Goal: Task Accomplishment & Management: Manage account settings

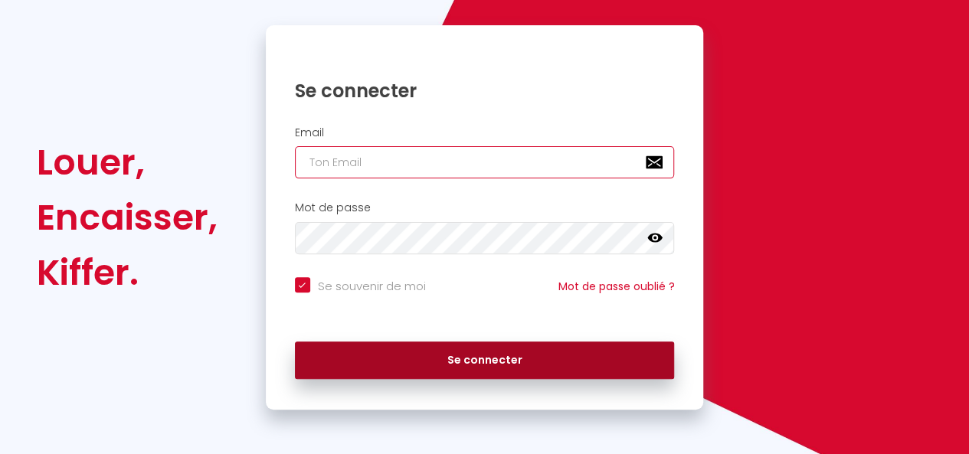
type input "[EMAIL_ADDRESS][DOMAIN_NAME]"
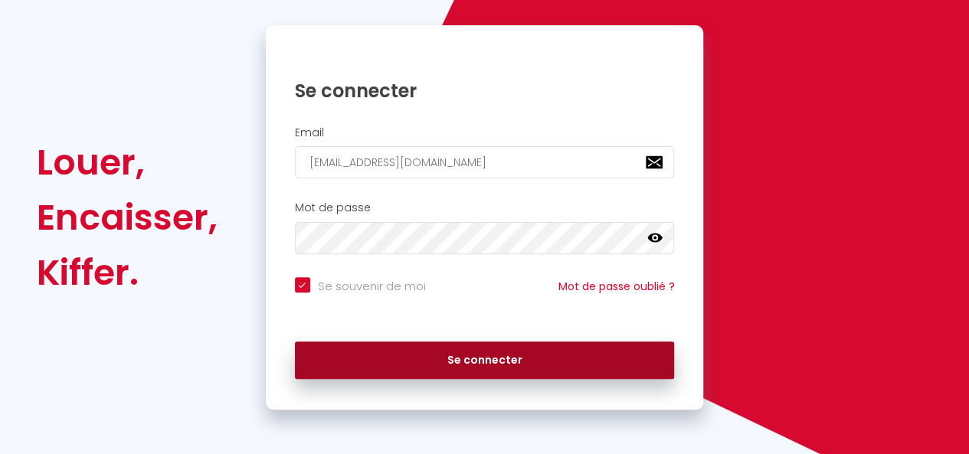
click at [472, 356] on button "Se connecter" at bounding box center [485, 361] width 380 height 38
checkbox input "true"
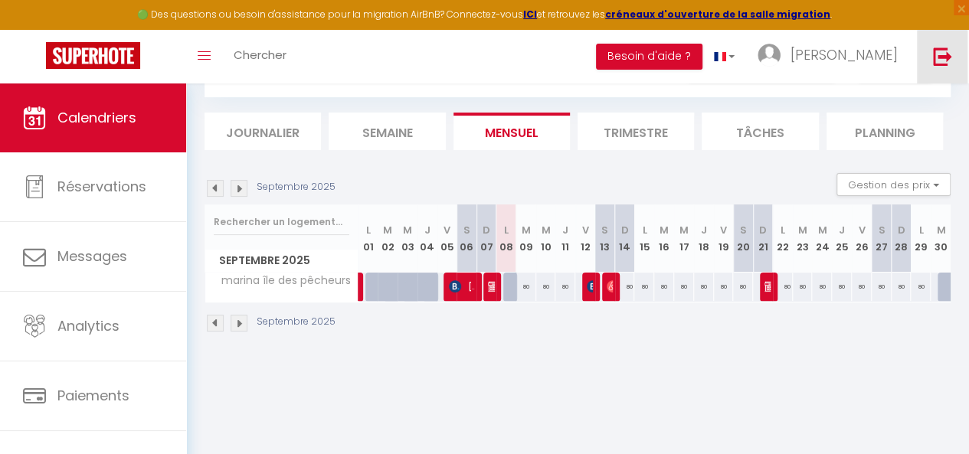
click at [934, 65] on img at bounding box center [942, 56] width 19 height 19
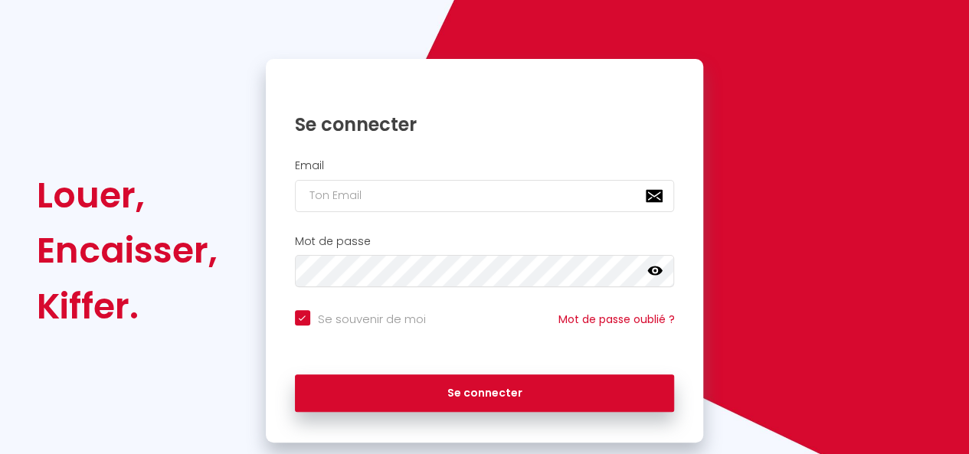
checkbox input "true"
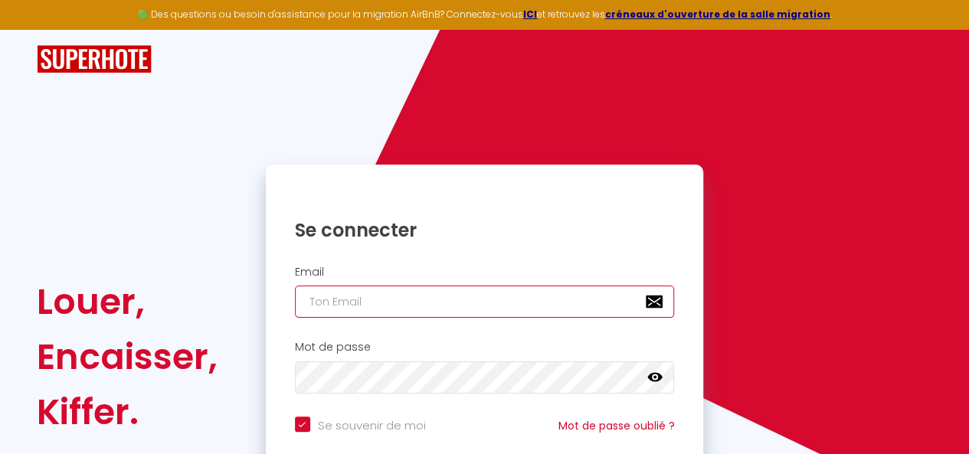
type input "[EMAIL_ADDRESS][DOMAIN_NAME]"
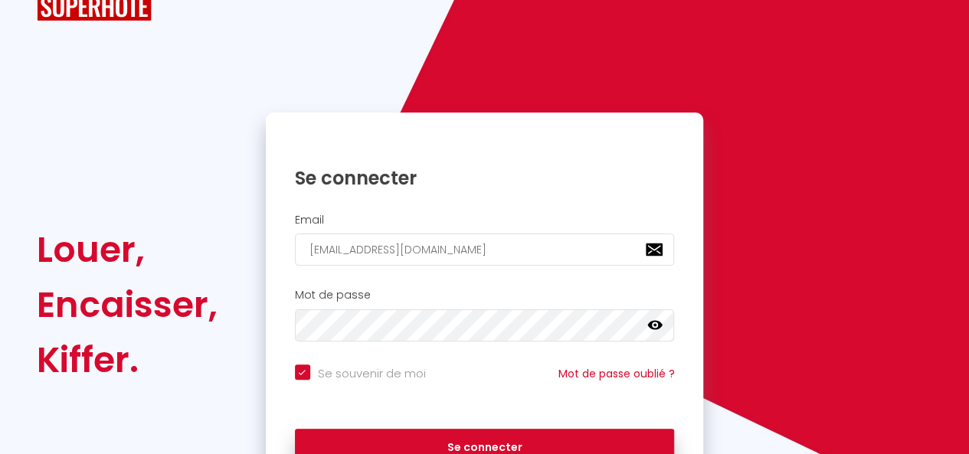
scroll to position [77, 0]
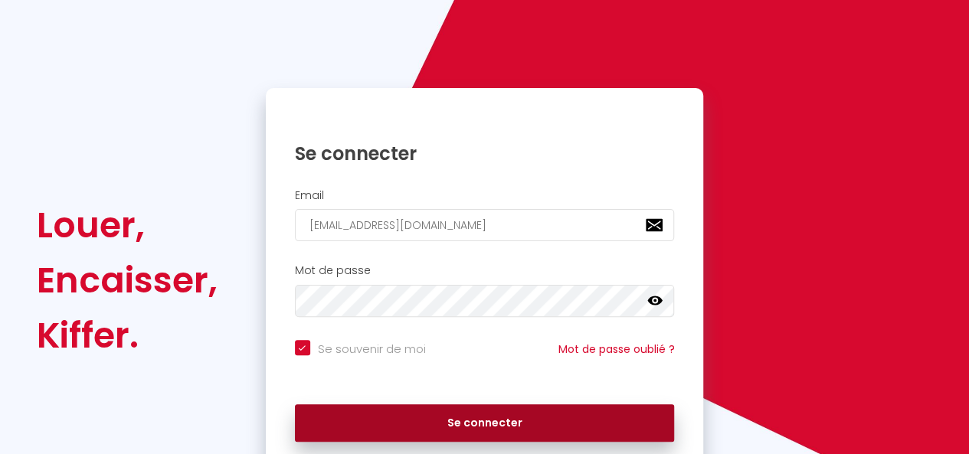
click at [454, 430] on button "Se connecter" at bounding box center [485, 423] width 380 height 38
checkbox input "true"
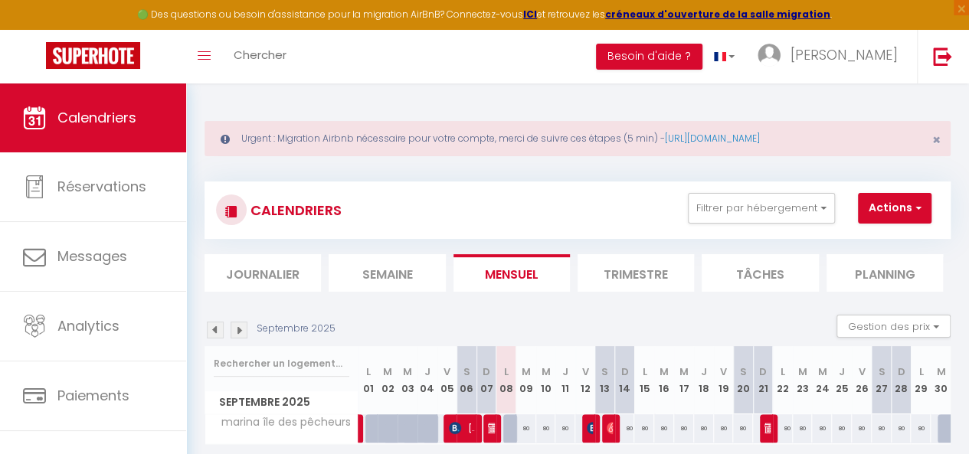
click at [940, 140] on div "Urgent : Migration Airbnb nécessaire pour votre compte, merci de suivre ces éta…" at bounding box center [577, 138] width 746 height 35
click at [935, 139] on span "×" at bounding box center [936, 139] width 8 height 19
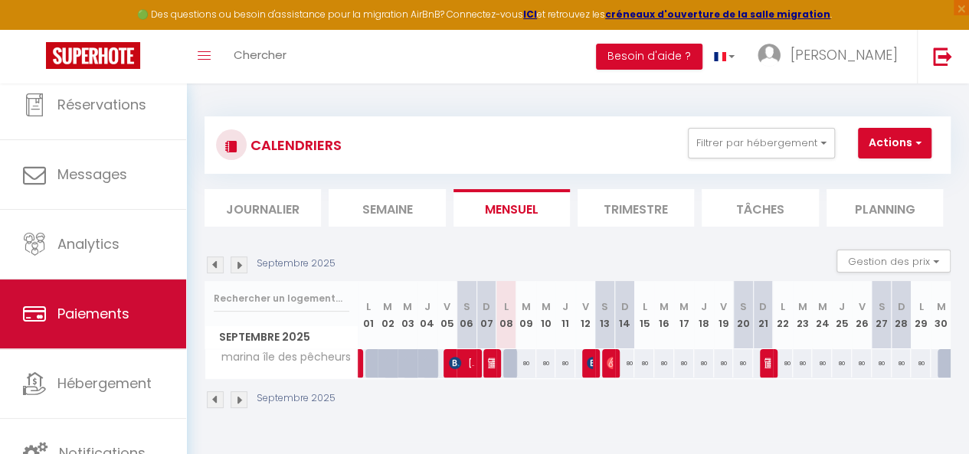
scroll to position [5, 0]
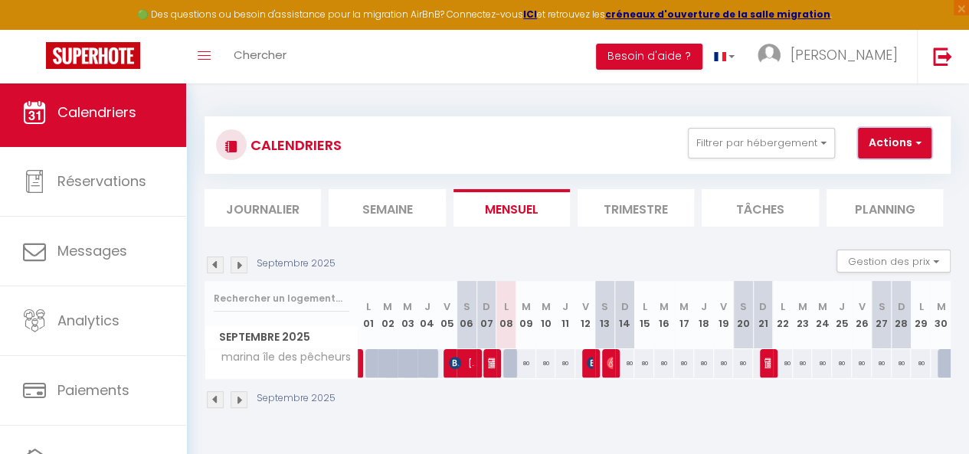
click at [913, 136] on span "button" at bounding box center [915, 142] width 9 height 15
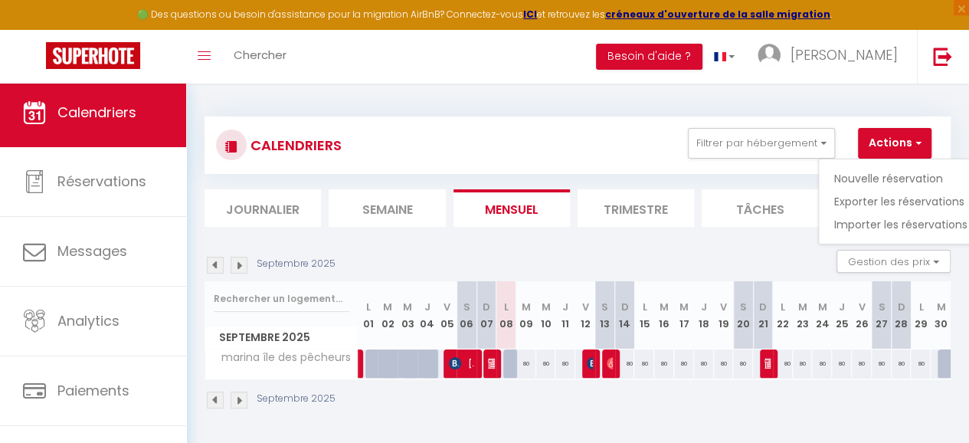
click at [522, 139] on div "CALENDRIERS Filtrer par hébergement Tous marina île des pêcheurs Effacer Sauveg…" at bounding box center [577, 145] width 723 height 34
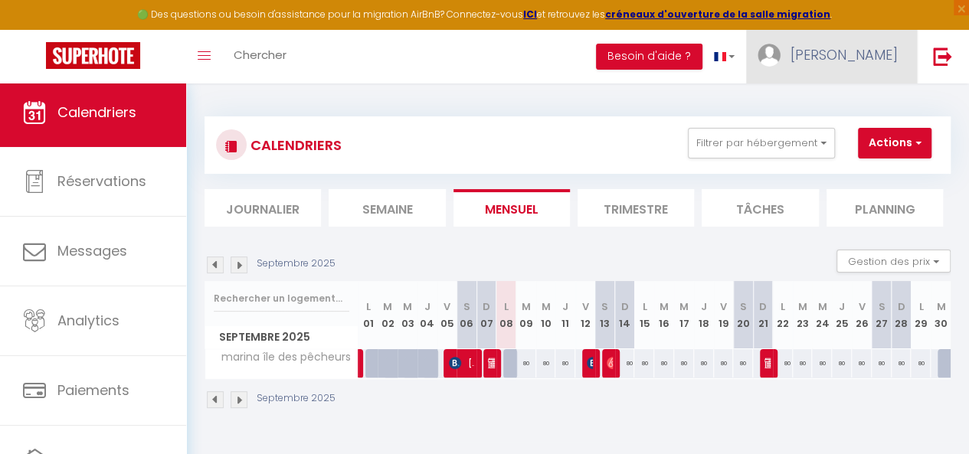
click at [841, 57] on span "[PERSON_NAME]" at bounding box center [843, 54] width 107 height 19
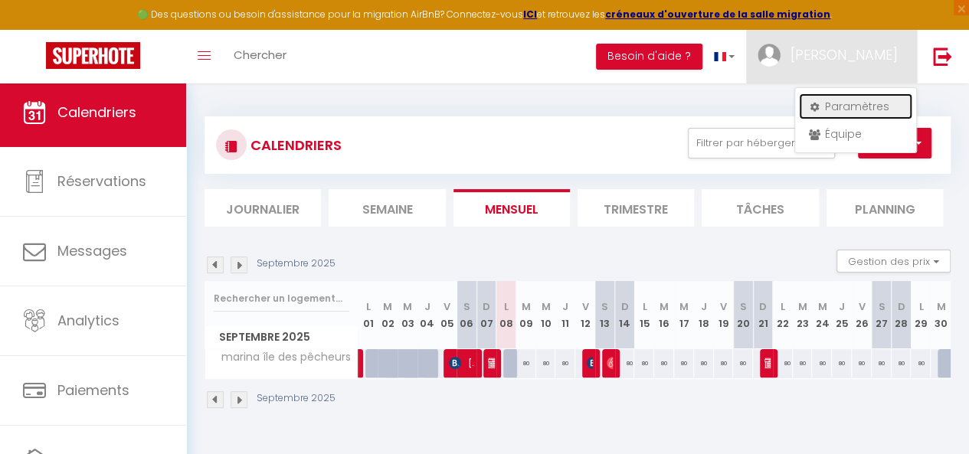
click at [842, 103] on link "Paramètres" at bounding box center [855, 106] width 113 height 26
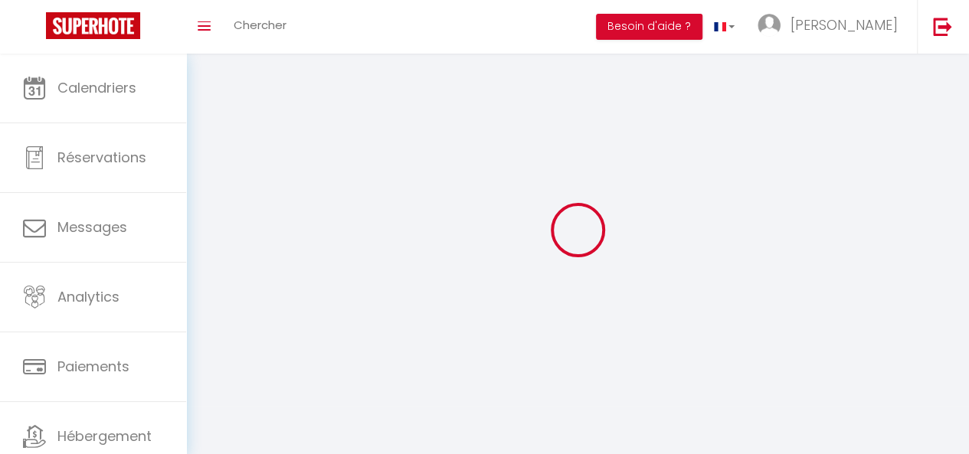
type input "[PERSON_NAME]"
type input "Guarise"
type input "0681246887"
type input "[STREET_ADDRESS]"
type input "12850"
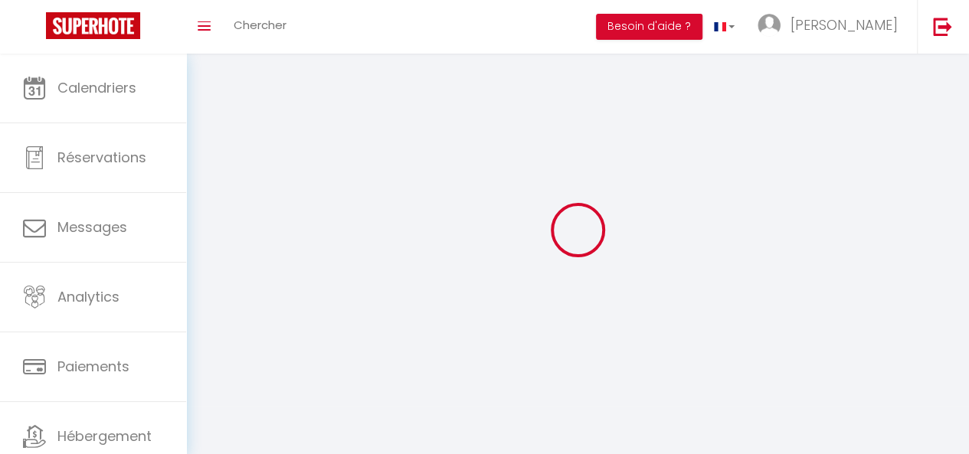
type input "STE RADEGONDE"
type input "X2XVXVBMfyhp5HfWdY4nSSKkM"
type input "tMRYScu3urmR9kVM33HFFHqYe"
select select "28"
select select "fr"
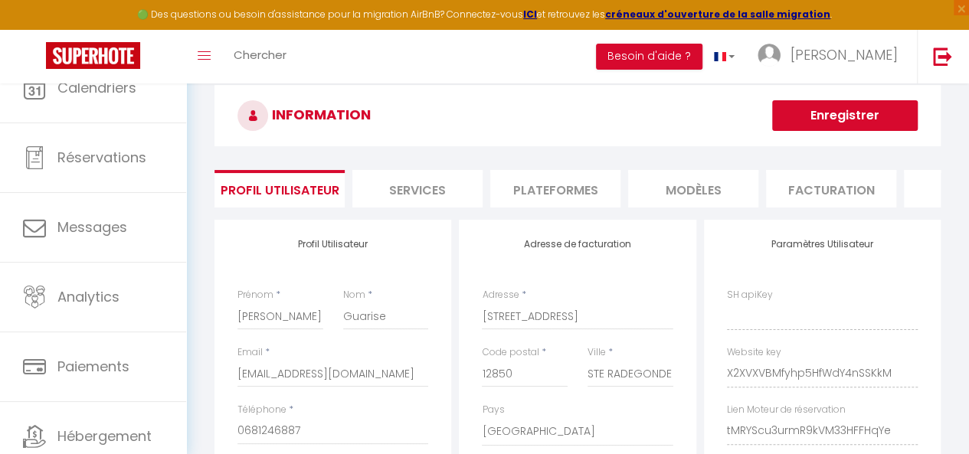
type input "X2XVXVBMfyhp5HfWdY4nSSKkM"
type input "tMRYScu3urmR9kVM33HFFHqYe"
type input "[URL][DOMAIN_NAME]"
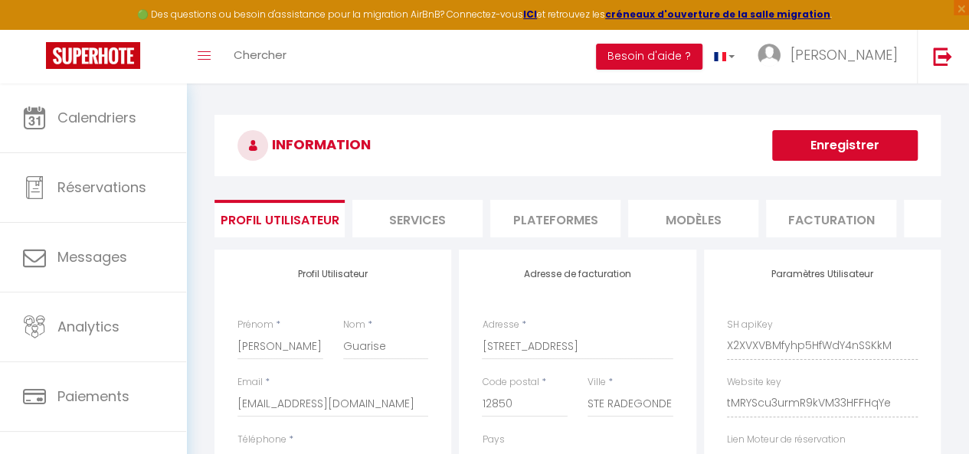
click at [579, 218] on li "Plateformes" at bounding box center [555, 219] width 130 height 38
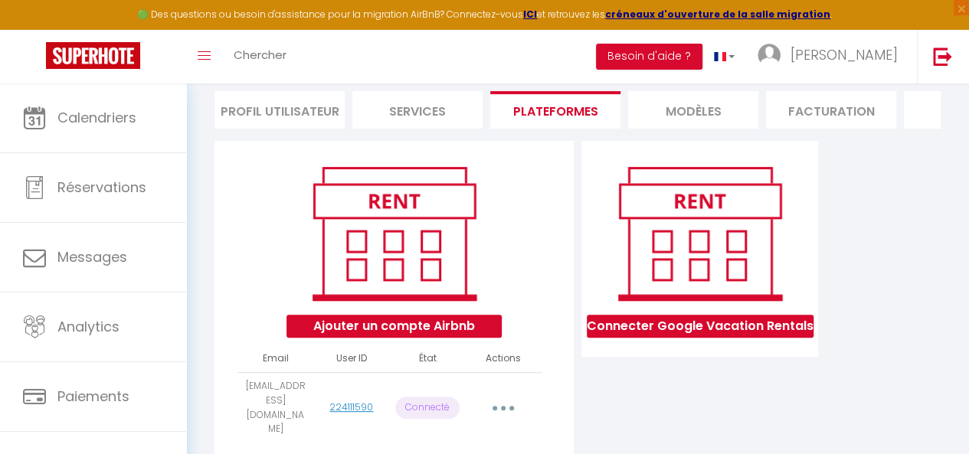
scroll to position [153, 0]
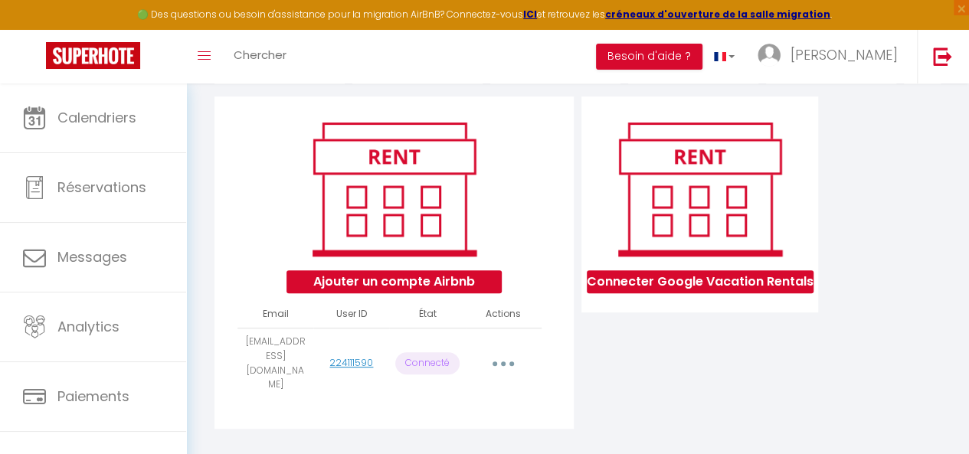
click at [495, 369] on button "button" at bounding box center [503, 363] width 41 height 29
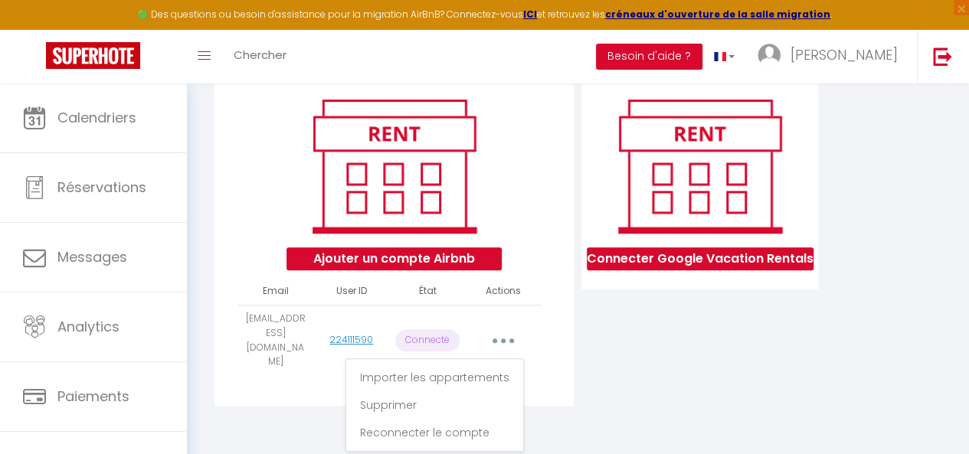
scroll to position [177, 0]
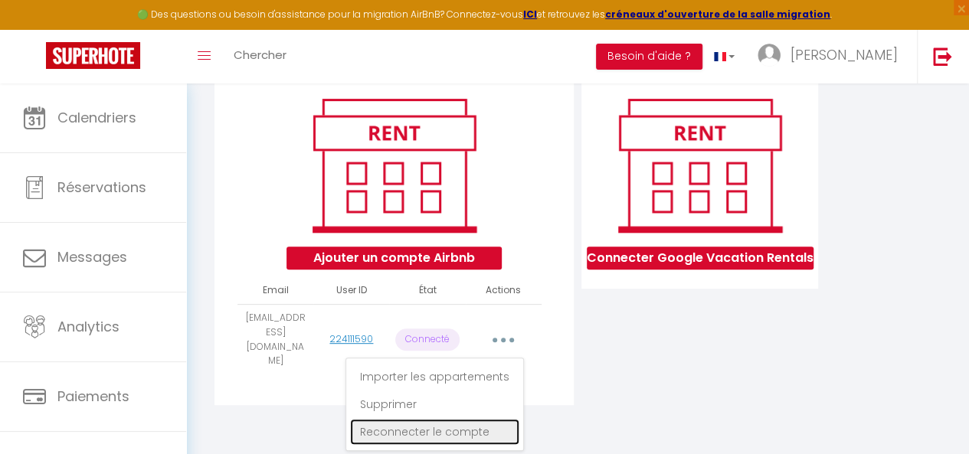
click at [406, 427] on link "Reconnecter le compte" at bounding box center [434, 432] width 169 height 26
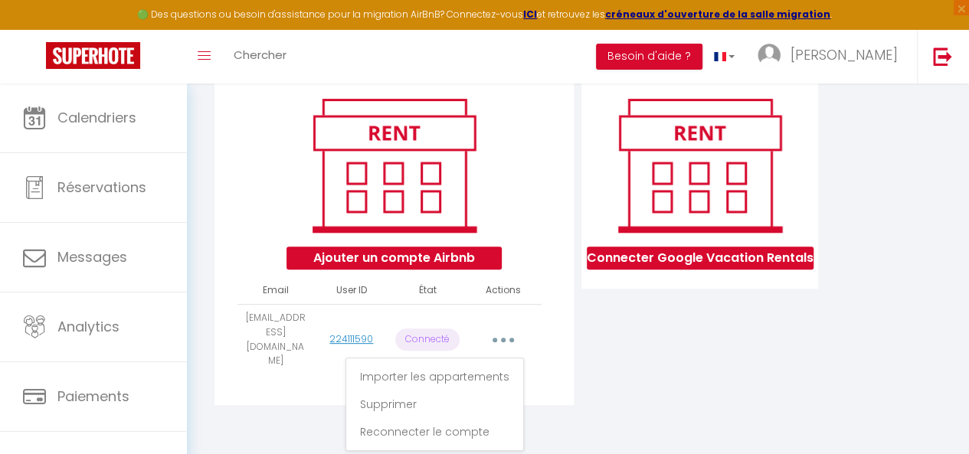
scroll to position [176, 0]
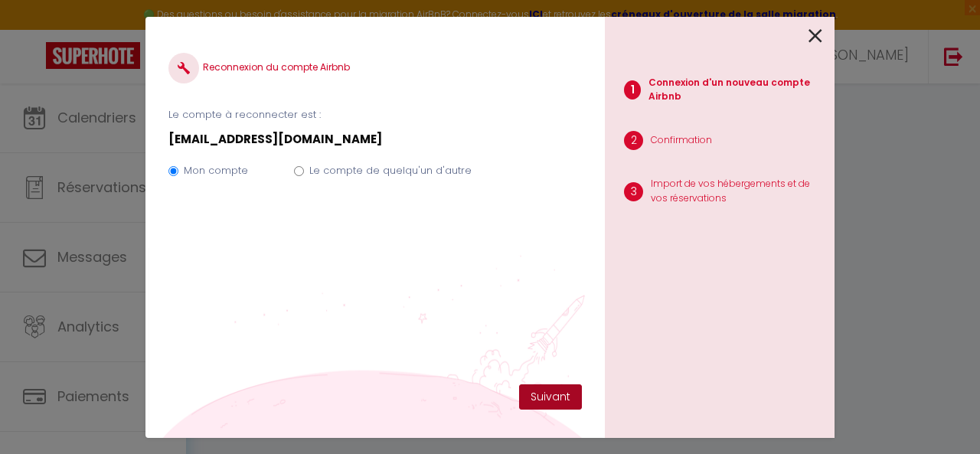
click at [548, 397] on button "Suivant" at bounding box center [550, 397] width 63 height 26
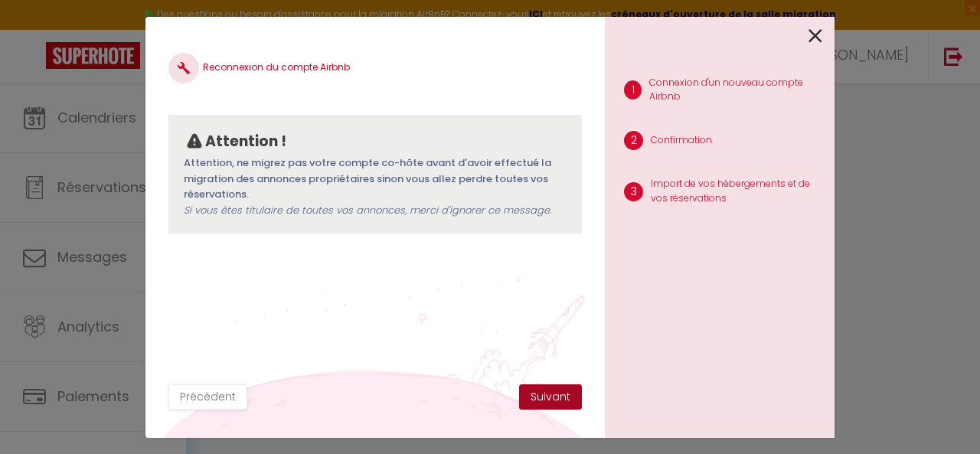
click at [564, 393] on button "Suivant" at bounding box center [550, 397] width 63 height 26
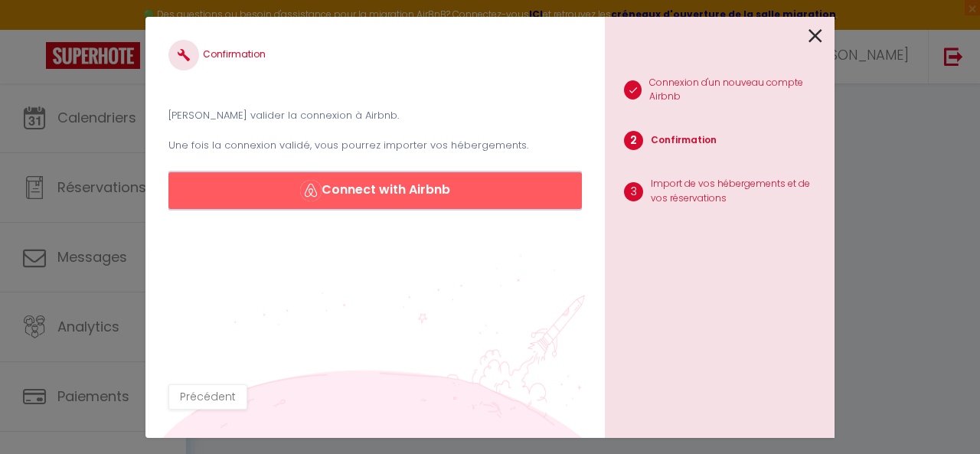
click at [366, 188] on button "Connect with Airbnb" at bounding box center [375, 190] width 414 height 37
click at [406, 186] on button "Connect with Airbnb" at bounding box center [375, 190] width 414 height 37
click at [211, 390] on button "Précédent" at bounding box center [207, 397] width 79 height 26
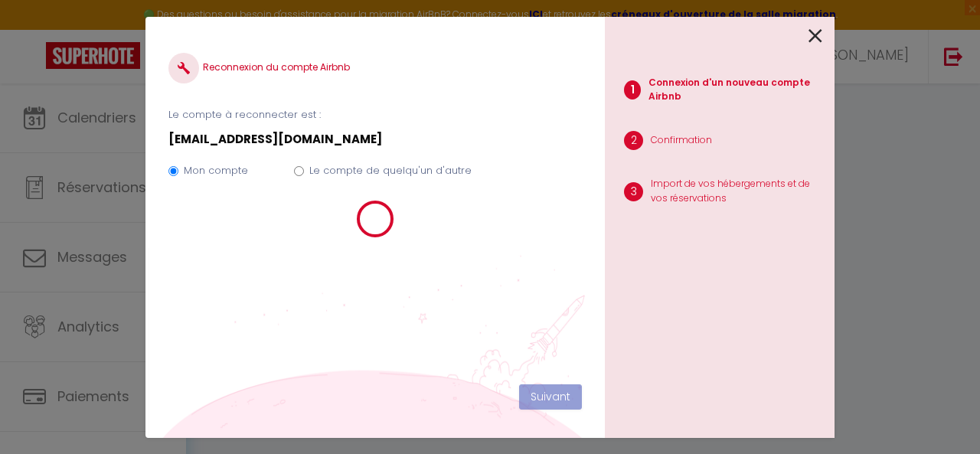
click at [813, 39] on icon at bounding box center [816, 36] width 14 height 23
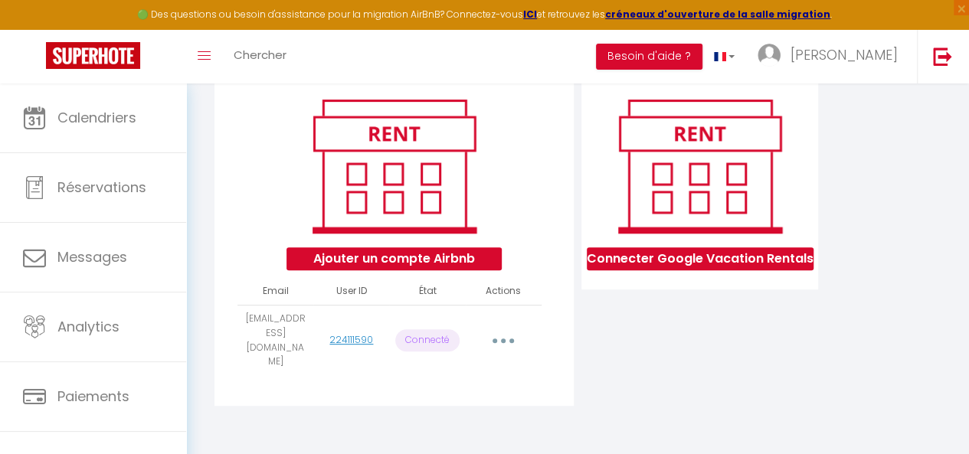
click at [502, 343] on icon "button" at bounding box center [503, 340] width 5 height 5
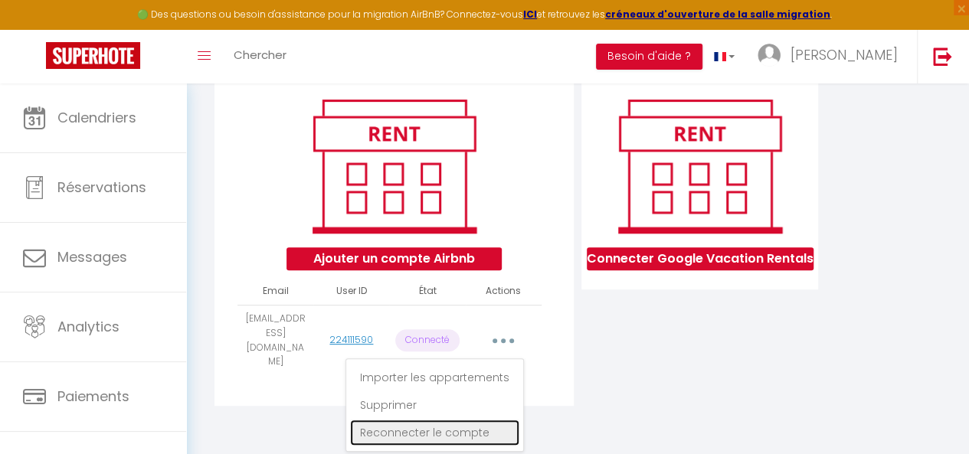
click at [447, 434] on link "Reconnecter le compte" at bounding box center [434, 433] width 169 height 26
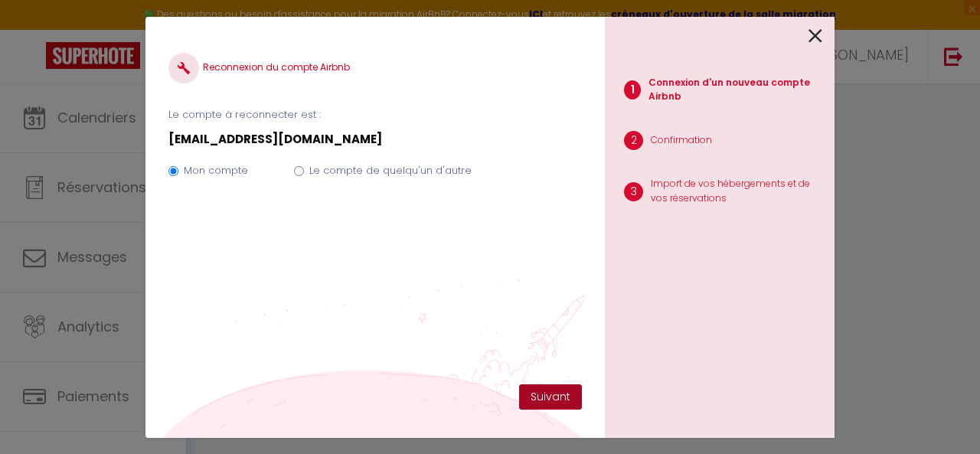
click at [547, 397] on button "Suivant" at bounding box center [550, 397] width 63 height 26
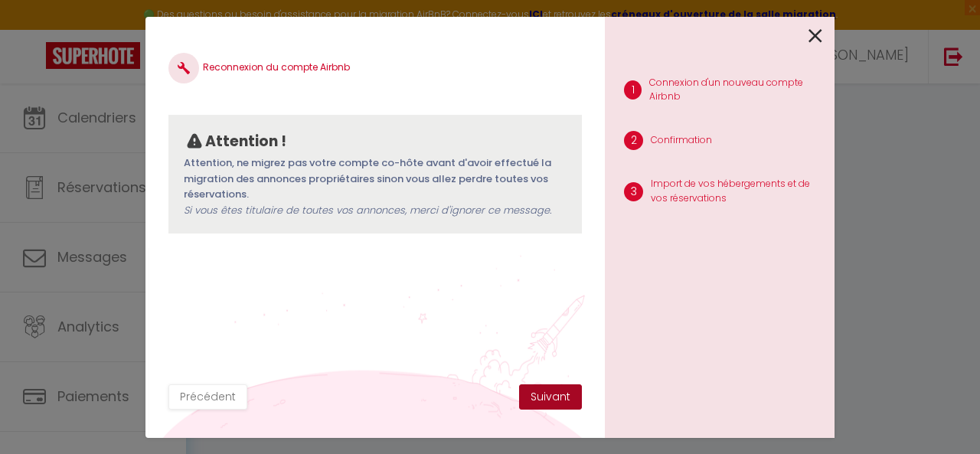
click at [557, 395] on button "Suivant" at bounding box center [550, 397] width 63 height 26
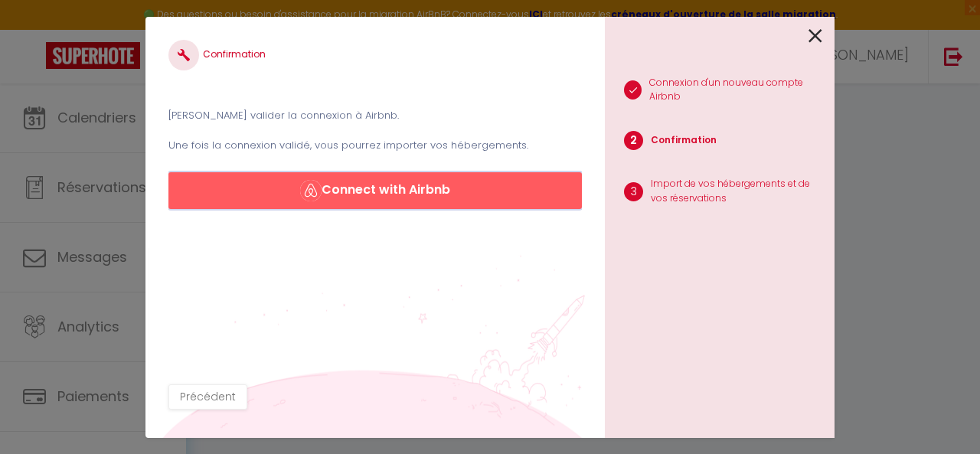
click at [322, 191] on button "Connect with Airbnb" at bounding box center [375, 190] width 414 height 37
click at [343, 193] on button "Connect with Airbnb" at bounding box center [375, 190] width 414 height 37
click at [818, 36] on icon at bounding box center [816, 36] width 14 height 23
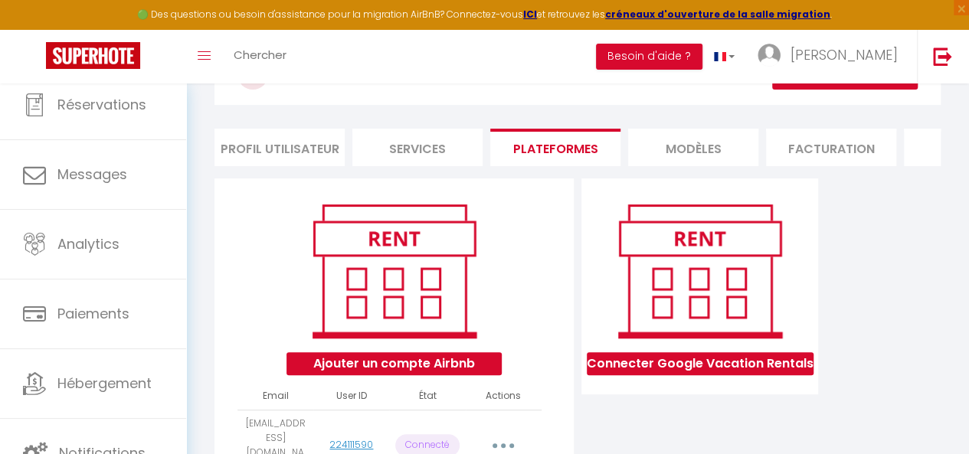
scroll to position [153, 0]
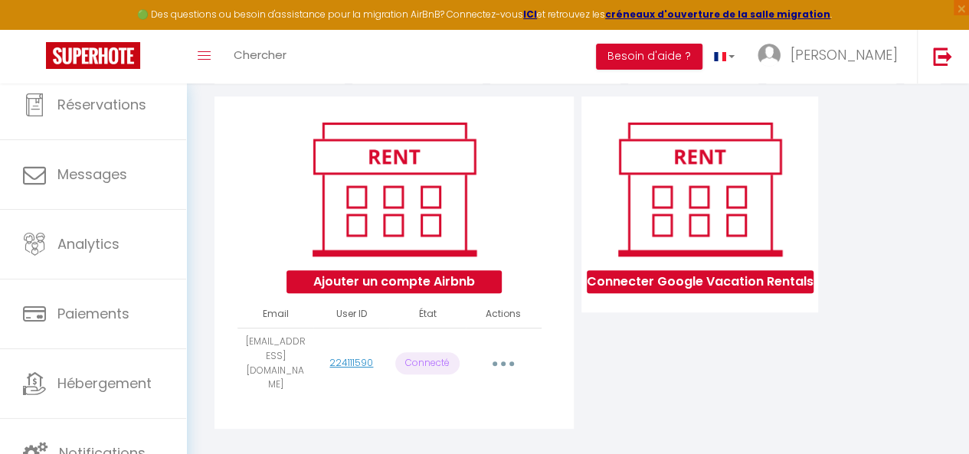
click at [508, 370] on button "button" at bounding box center [503, 363] width 41 height 29
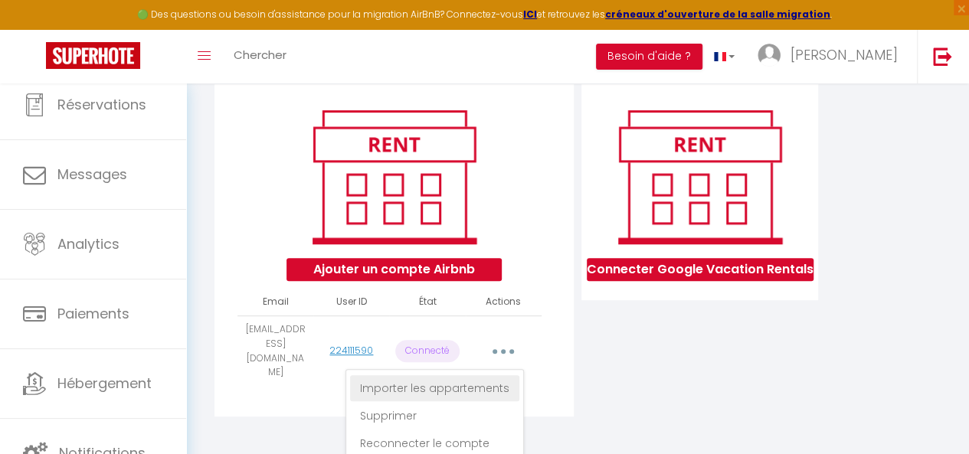
scroll to position [177, 0]
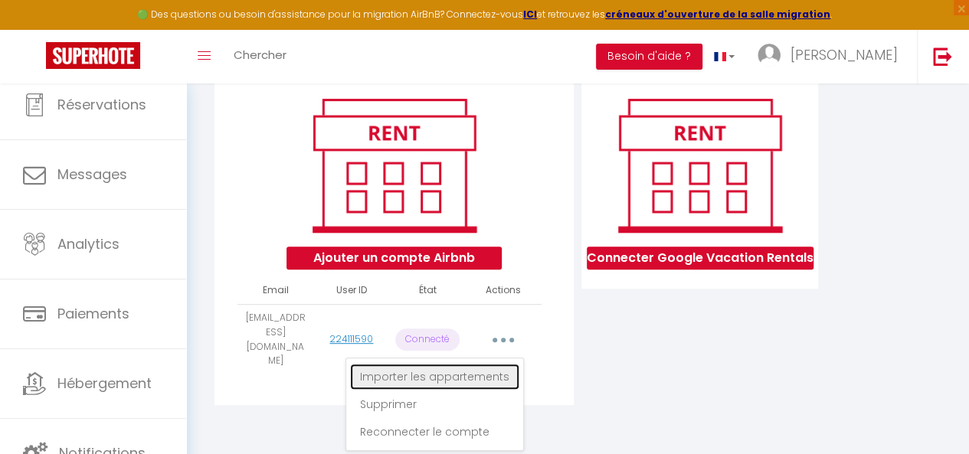
click at [444, 382] on link "Importer les appartements" at bounding box center [434, 377] width 169 height 26
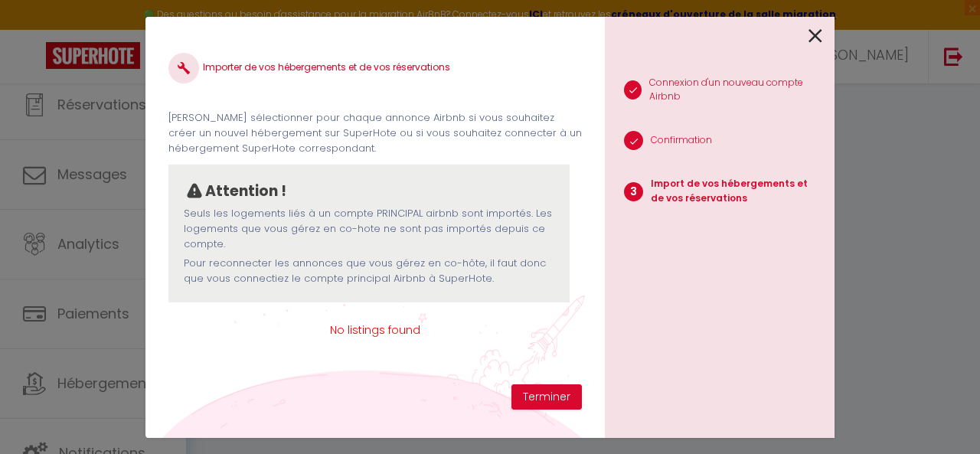
click at [815, 30] on icon at bounding box center [816, 36] width 14 height 23
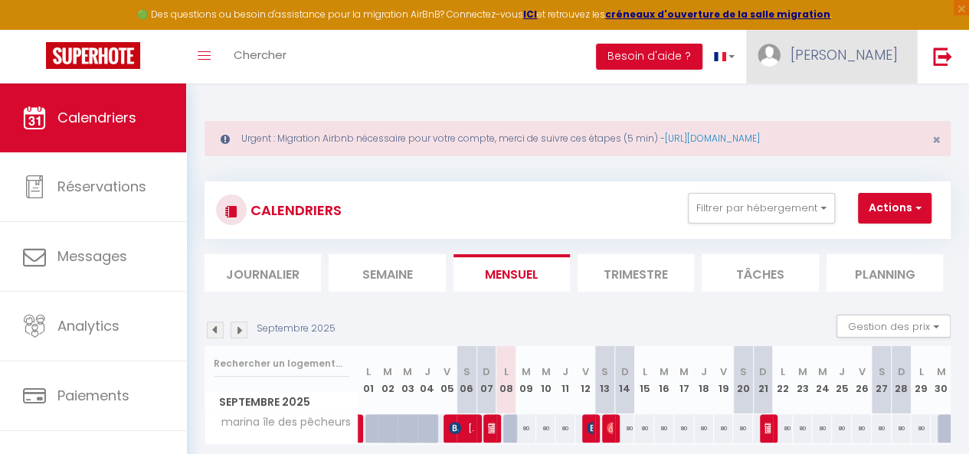
click at [831, 60] on span "[PERSON_NAME]" at bounding box center [843, 54] width 107 height 19
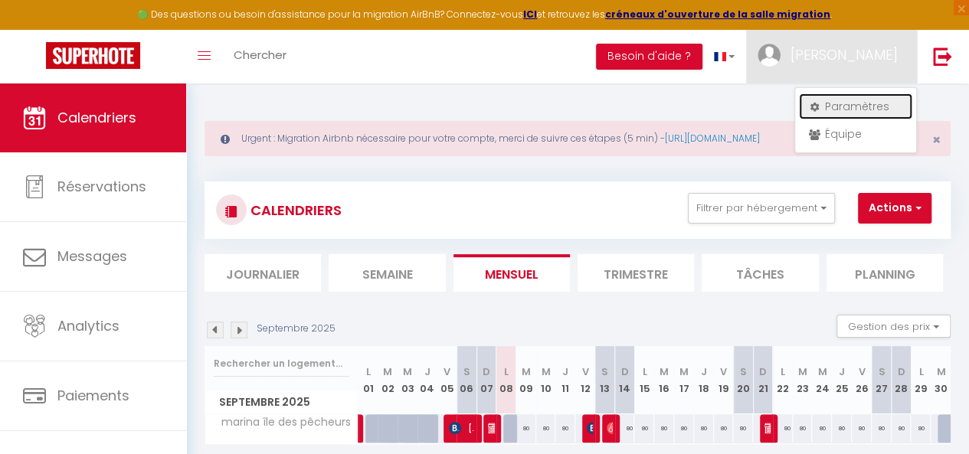
click at [829, 106] on link "Paramètres" at bounding box center [855, 106] width 113 height 26
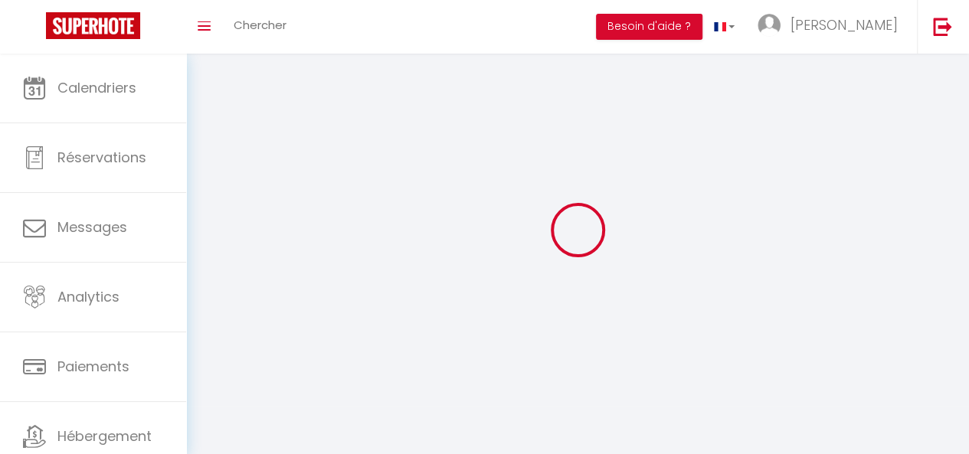
type input "[PERSON_NAME]"
type input "Guarise"
type input "0681246887"
type input "[STREET_ADDRESS]"
type input "12850"
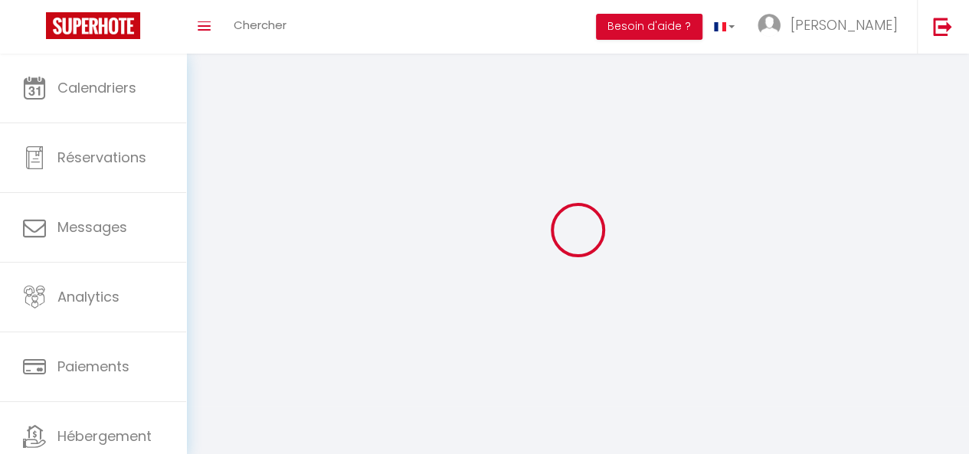
type input "STE RADEGONDE"
type input "X2XVXVBMfyhp5HfWdY4nSSKkM"
type input "tMRYScu3urmR9kVM33HFFHqYe"
type input "[URL][DOMAIN_NAME]"
select select "28"
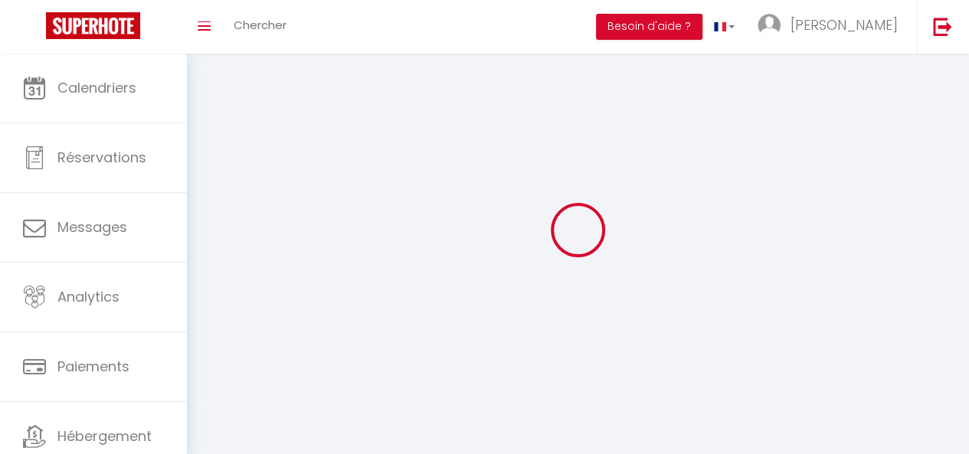
select select "fr"
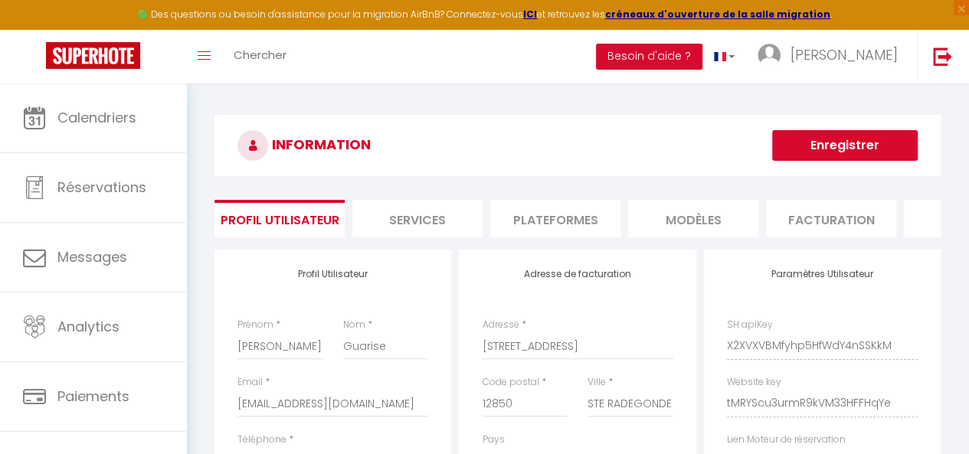
click at [581, 221] on li "Plateformes" at bounding box center [555, 219] width 130 height 38
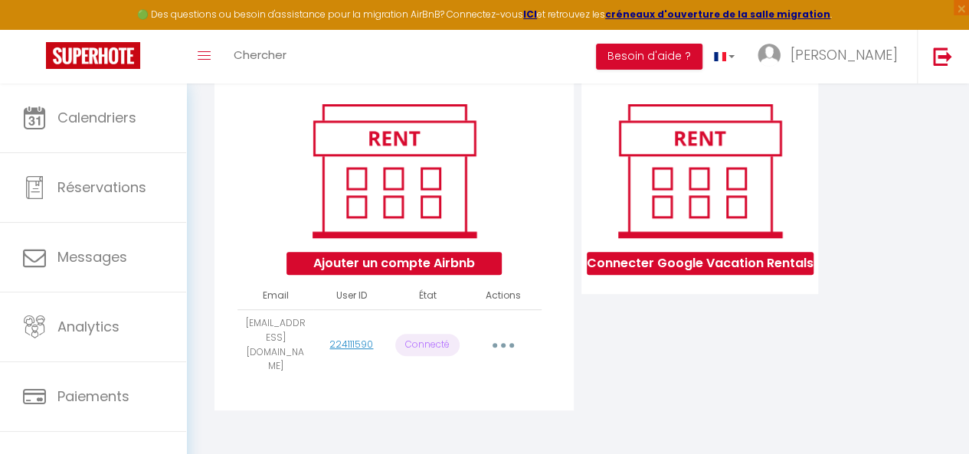
scroll to position [176, 0]
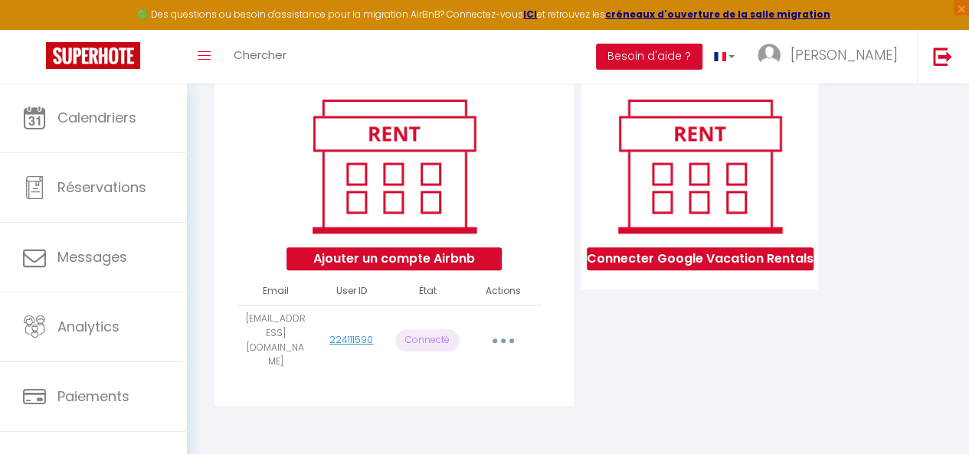
click at [502, 339] on button "button" at bounding box center [503, 340] width 41 height 29
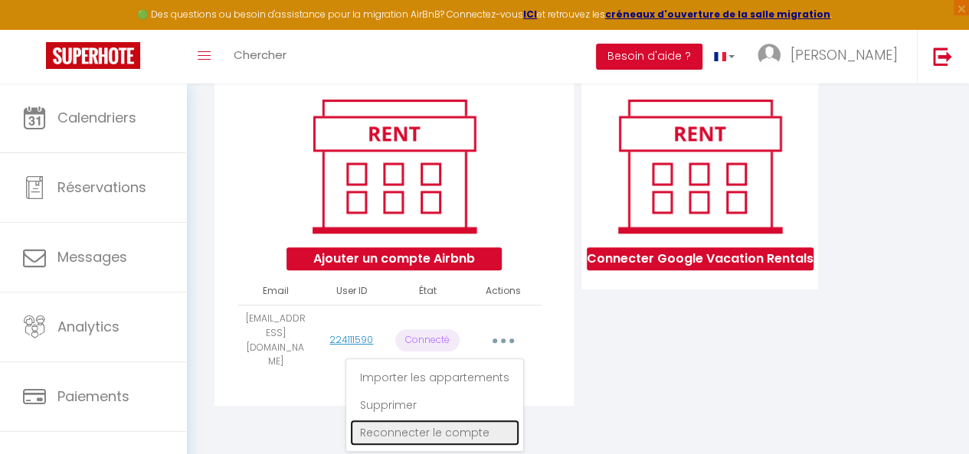
click at [418, 433] on link "Reconnecter le compte" at bounding box center [434, 433] width 169 height 26
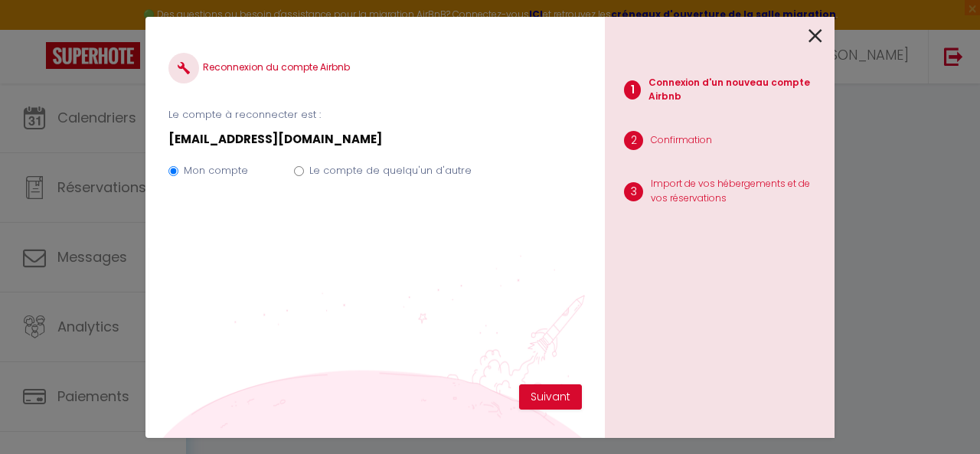
click at [813, 29] on icon at bounding box center [816, 36] width 14 height 23
